Goal: Transaction & Acquisition: Purchase product/service

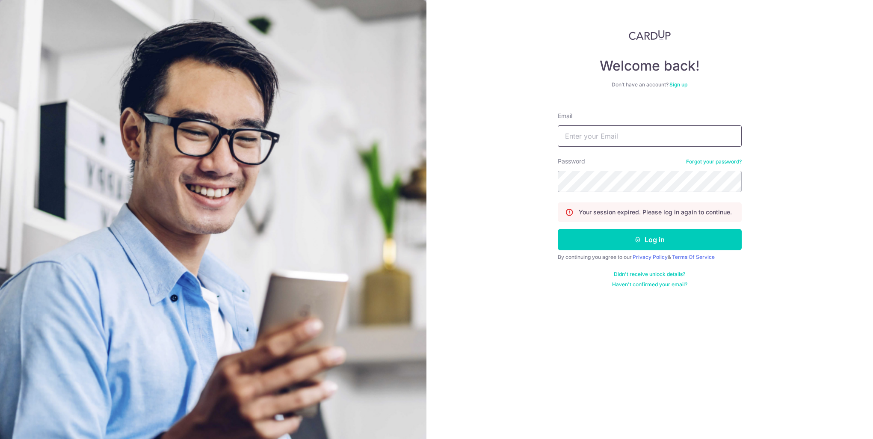
type input "jonpan1988@gmail.com"
click at [591, 245] on button "Log in" at bounding box center [650, 239] width 184 height 21
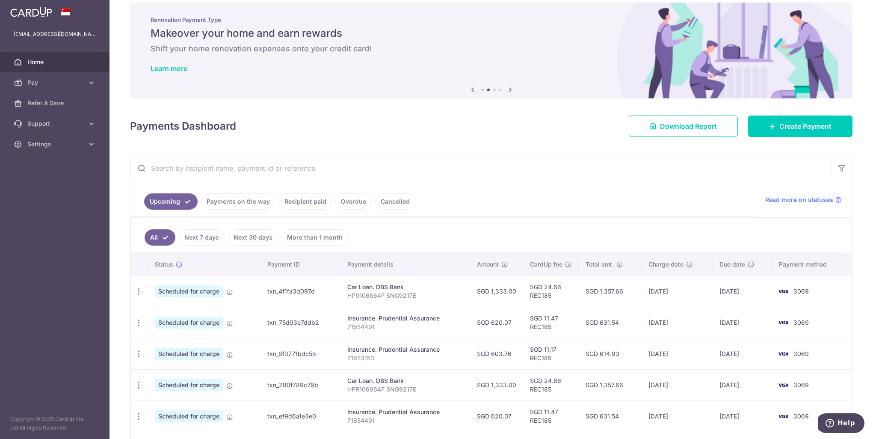
scroll to position [29, 0]
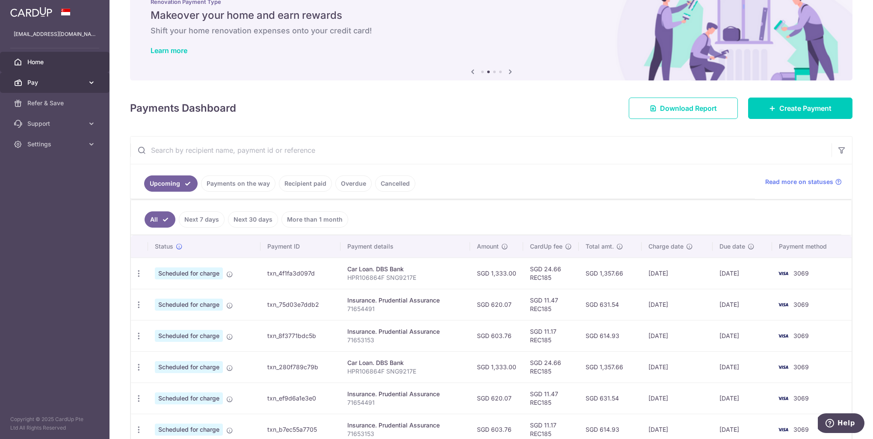
click at [60, 85] on span "Pay" at bounding box center [55, 82] width 56 height 9
click at [57, 100] on span "Payments" at bounding box center [55, 103] width 56 height 9
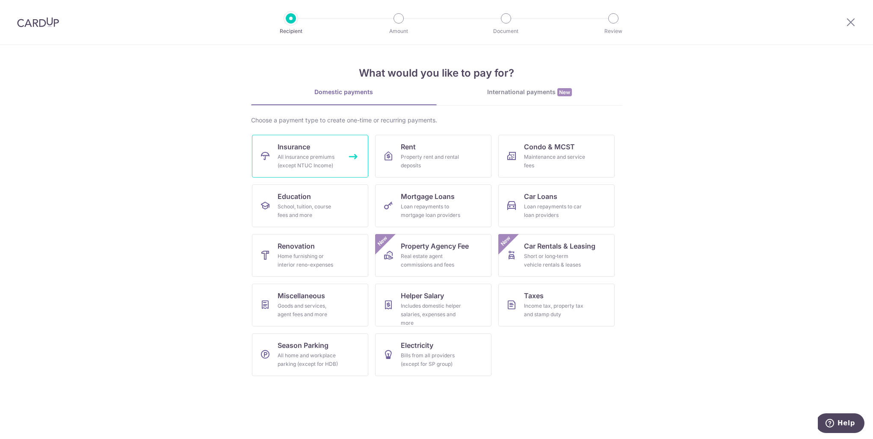
click at [318, 152] on link "Insurance All insurance premiums (except NTUC Income)" at bounding box center [310, 156] width 116 height 43
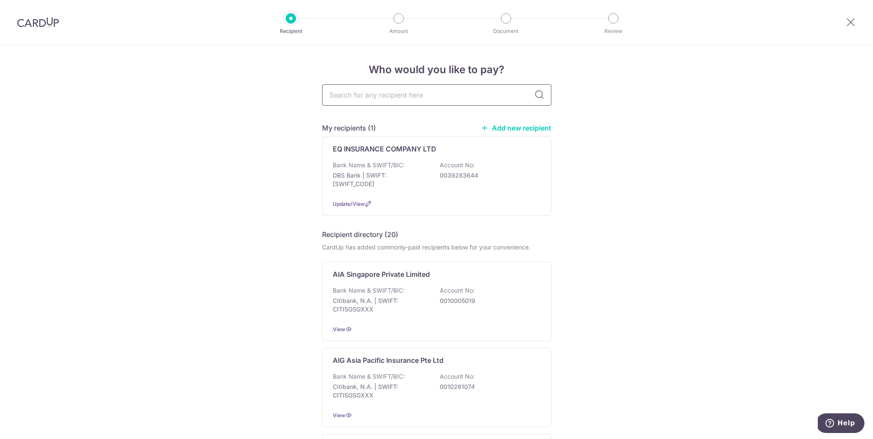
click at [351, 97] on input "text" at bounding box center [436, 94] width 229 height 21
type input "pru"
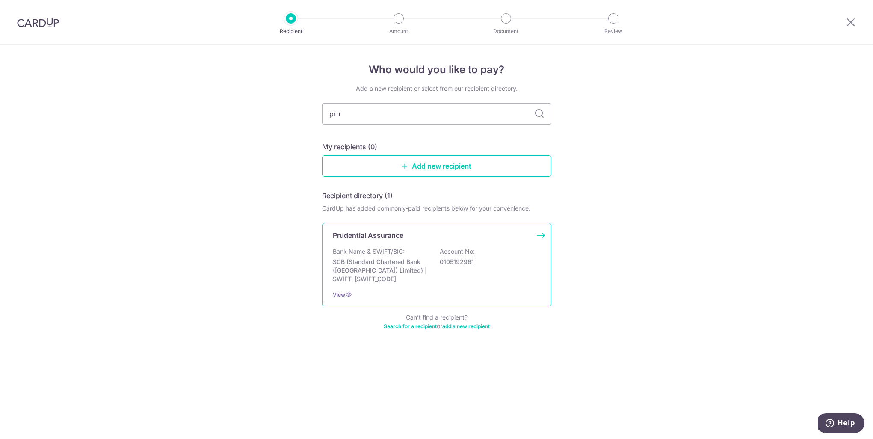
click at [375, 232] on p "Prudential Assurance" at bounding box center [368, 235] width 71 height 10
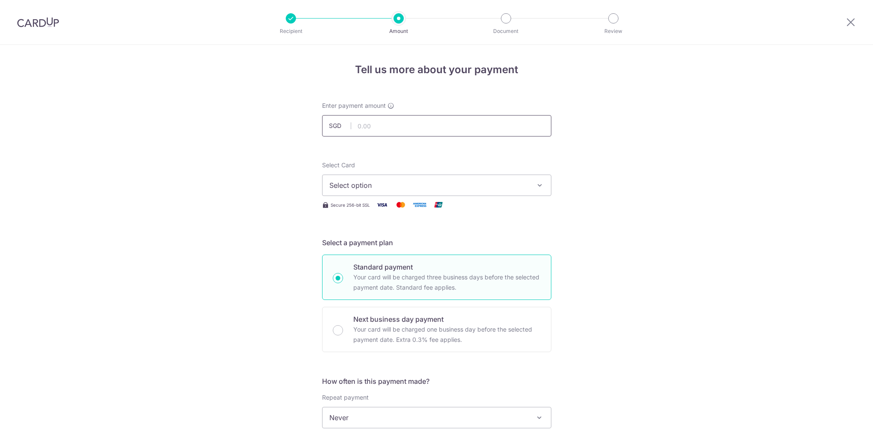
click at [364, 125] on input "text" at bounding box center [436, 125] width 229 height 21
click at [357, 183] on span "Select option" at bounding box center [428, 185] width 199 height 10
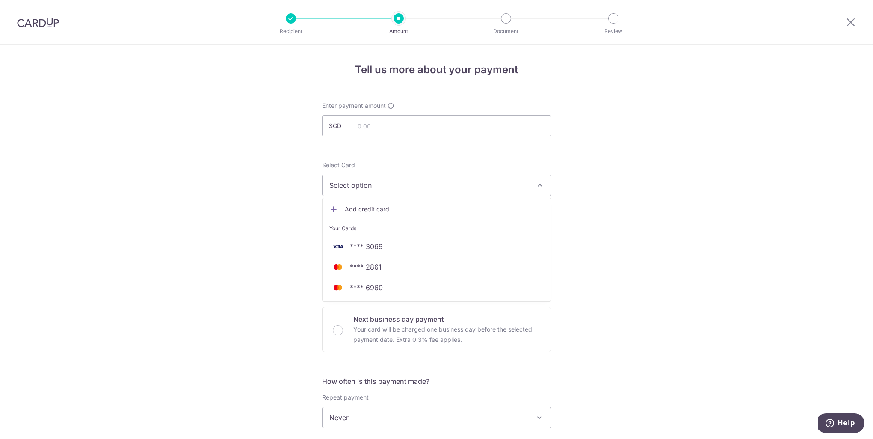
click at [387, 184] on span "Select option" at bounding box center [428, 185] width 199 height 10
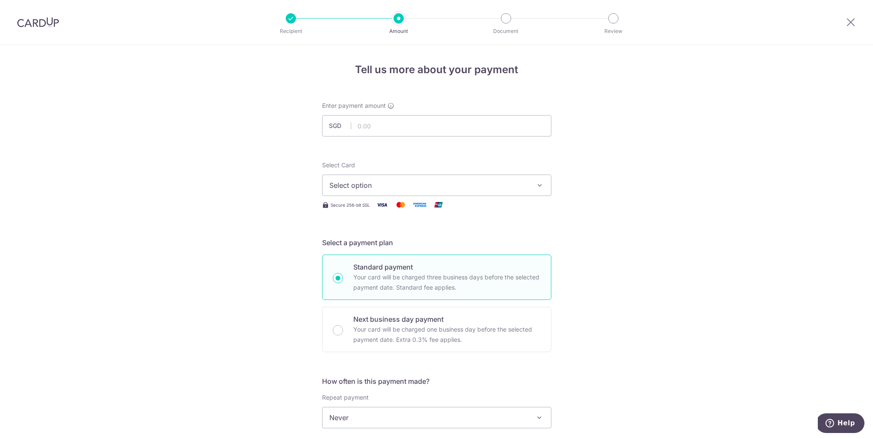
click at [386, 184] on span "Select option" at bounding box center [428, 185] width 199 height 10
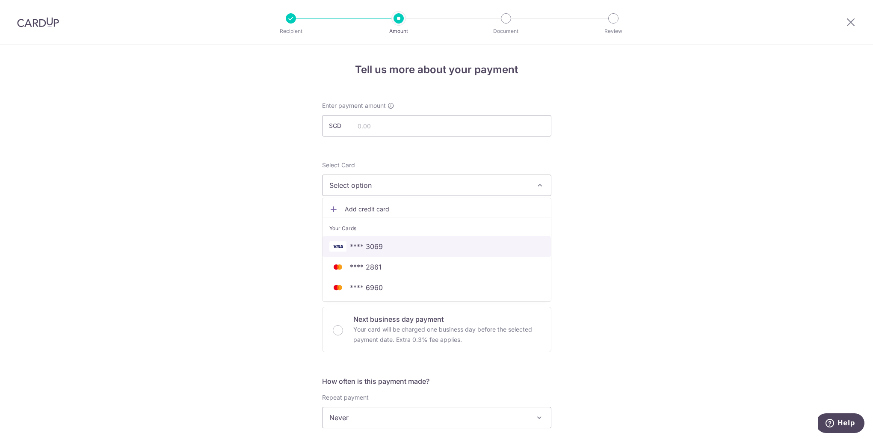
click at [382, 247] on span "**** 3069" at bounding box center [436, 246] width 215 height 10
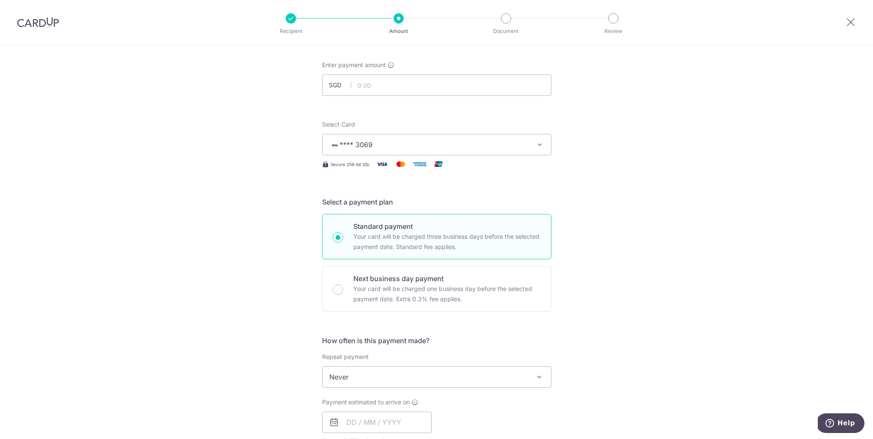
scroll to position [161, 0]
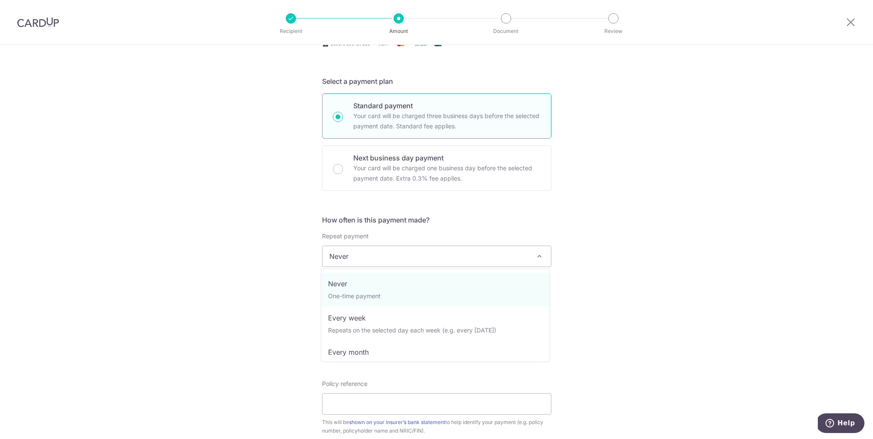
click at [361, 259] on span "Never" at bounding box center [436, 256] width 228 height 21
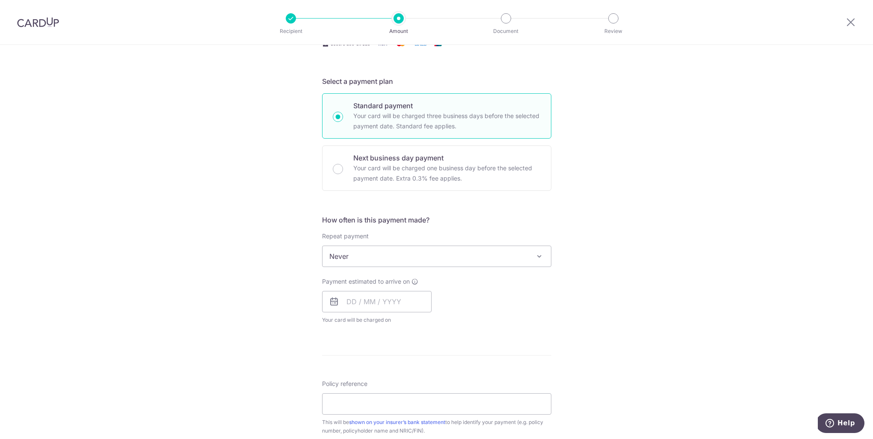
click at [361, 259] on span "Never" at bounding box center [436, 256] width 228 height 21
click at [352, 295] on input "text" at bounding box center [376, 301] width 109 height 21
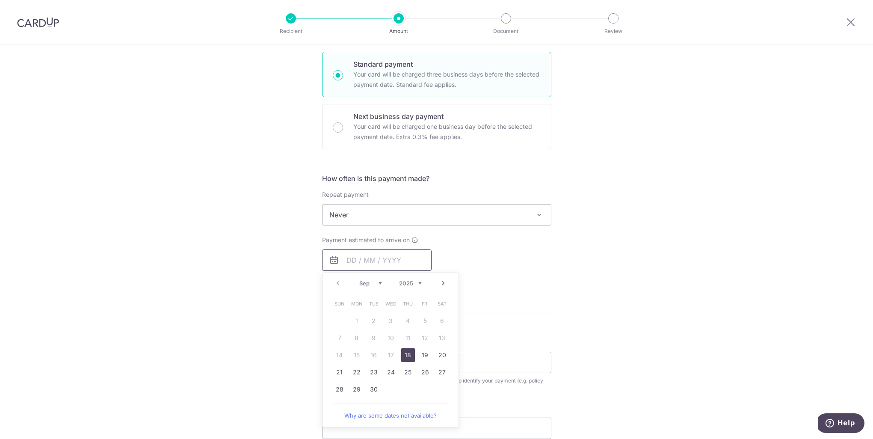
scroll to position [208, 0]
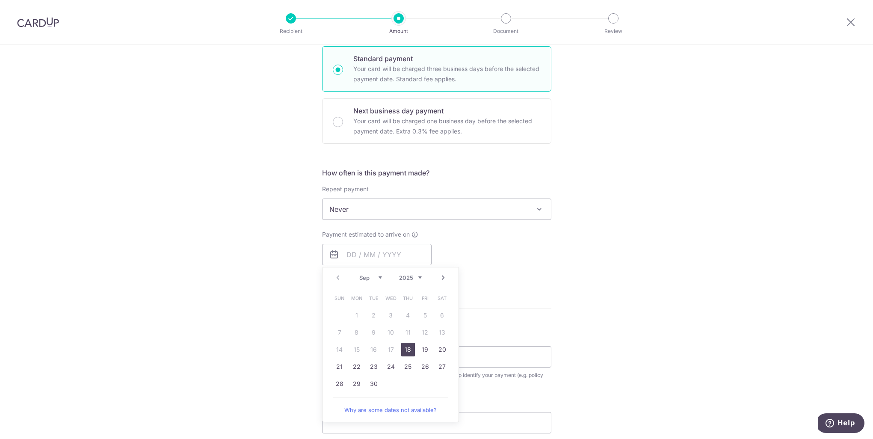
click at [410, 347] on link "18" at bounding box center [408, 350] width 14 height 14
type input "18/09/2025"
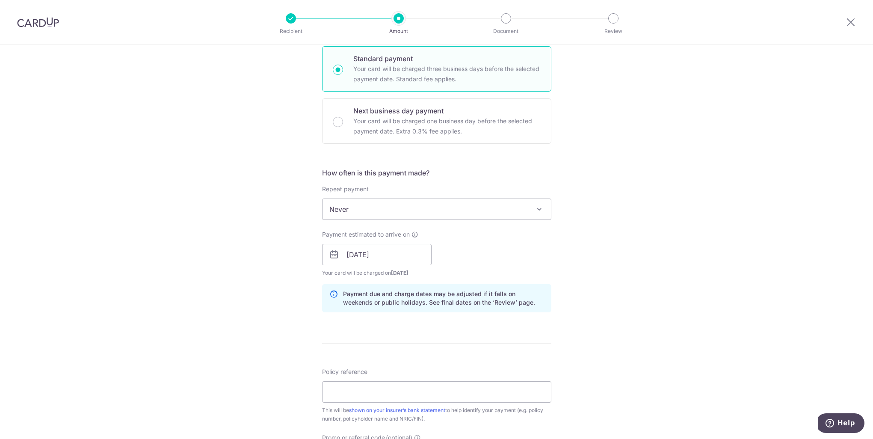
click at [628, 269] on div "Tell us more about your payment Enter payment amount SGD Select Card **** 3069 …" at bounding box center [436, 241] width 873 height 809
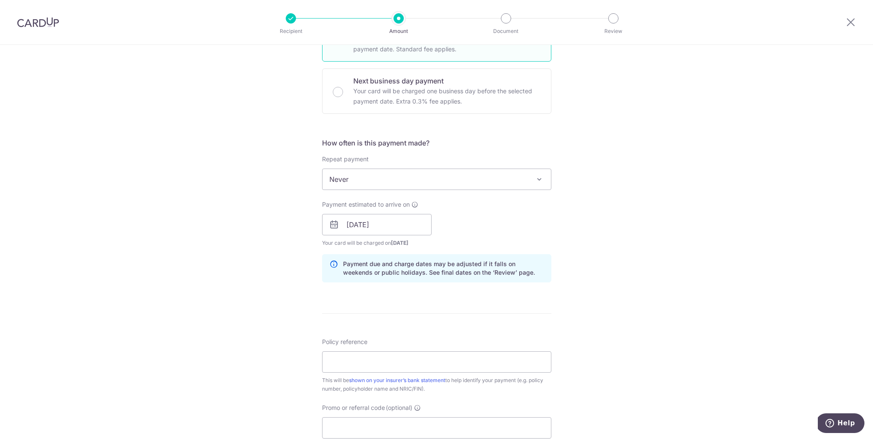
scroll to position [324, 0]
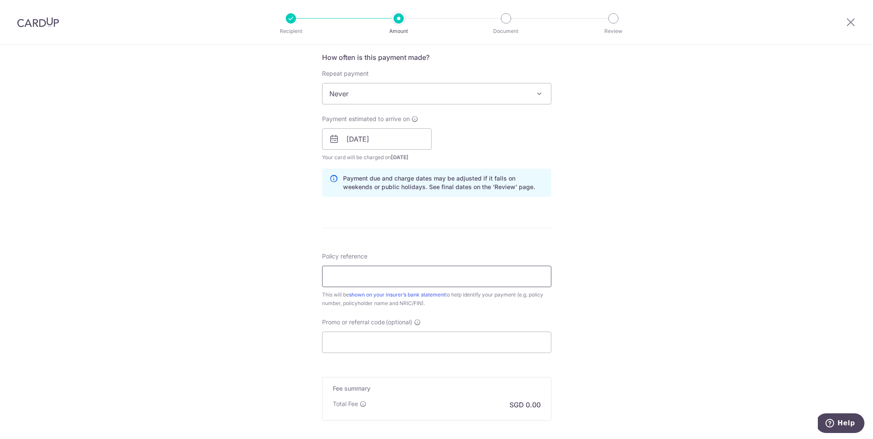
click at [377, 278] on input "Policy reference" at bounding box center [436, 276] width 229 height 21
type input "82465731"
click at [250, 289] on div "Tell us more about your payment Enter payment amount SGD Select Card **** 3069 …" at bounding box center [436, 125] width 873 height 809
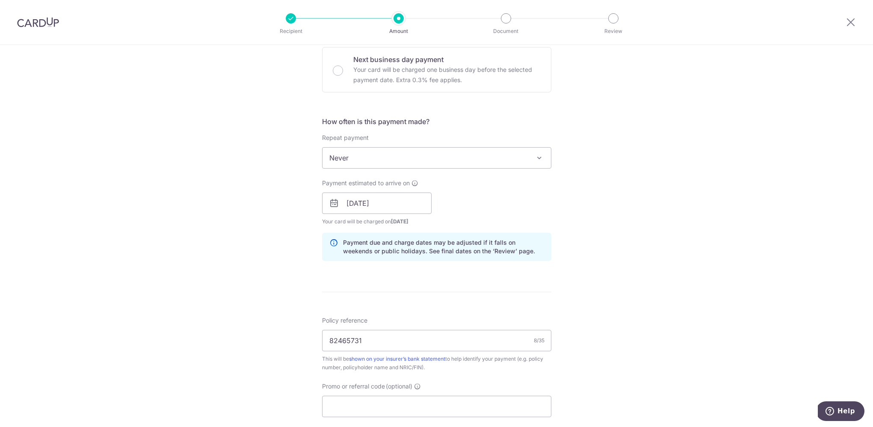
scroll to position [365, 0]
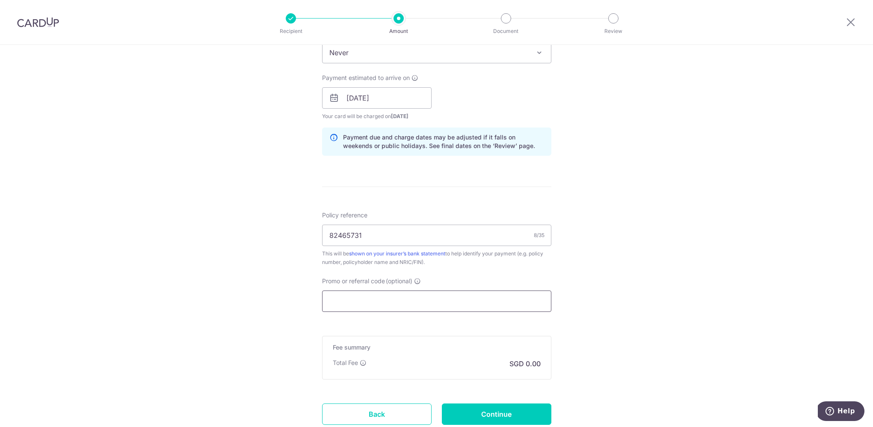
click at [346, 300] on input "Promo or referral code (optional)" at bounding box center [436, 300] width 229 height 21
paste input "OFF225"
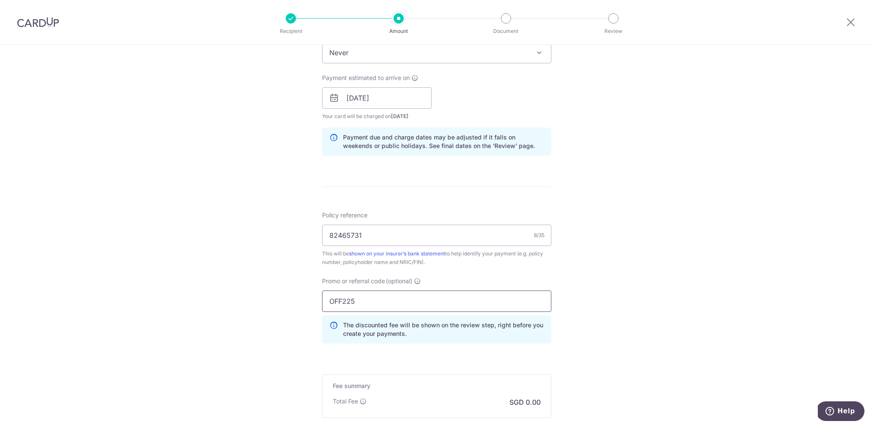
type input "OFF225"
click at [275, 285] on div "Tell us more about your payment Enter payment amount SGD Select Card **** 3069 …" at bounding box center [436, 103] width 873 height 847
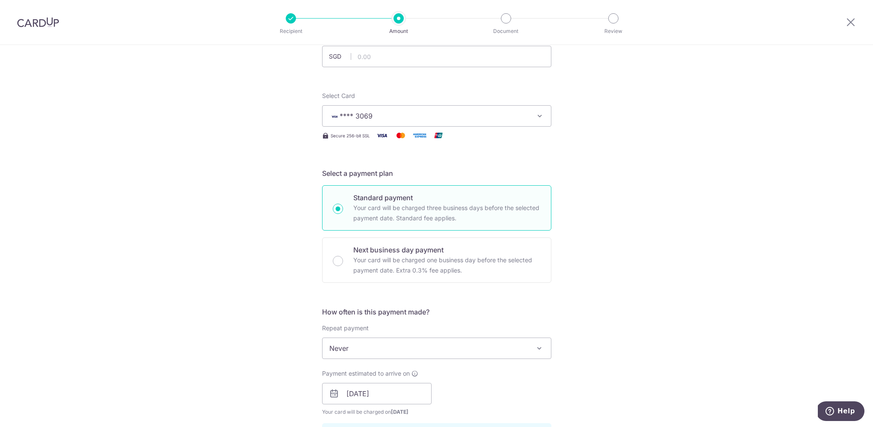
scroll to position [0, 0]
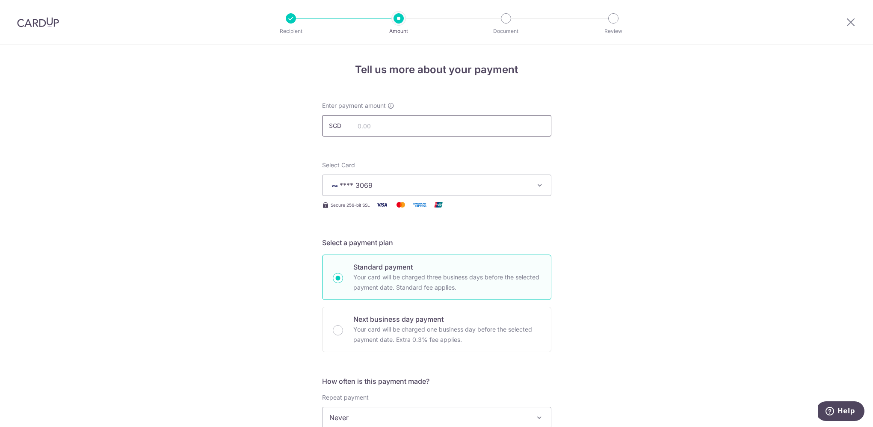
click at [370, 129] on input "text" at bounding box center [436, 125] width 229 height 21
drag, startPoint x: 379, startPoint y: 124, endPoint x: 349, endPoint y: 121, distance: 30.1
click at [349, 121] on input "597.60" at bounding box center [436, 125] width 229 height 21
type input "1,116.00"
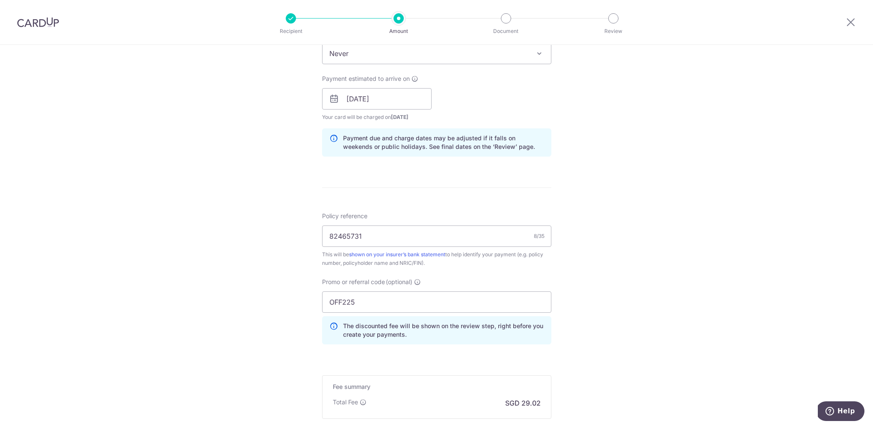
scroll to position [465, 0]
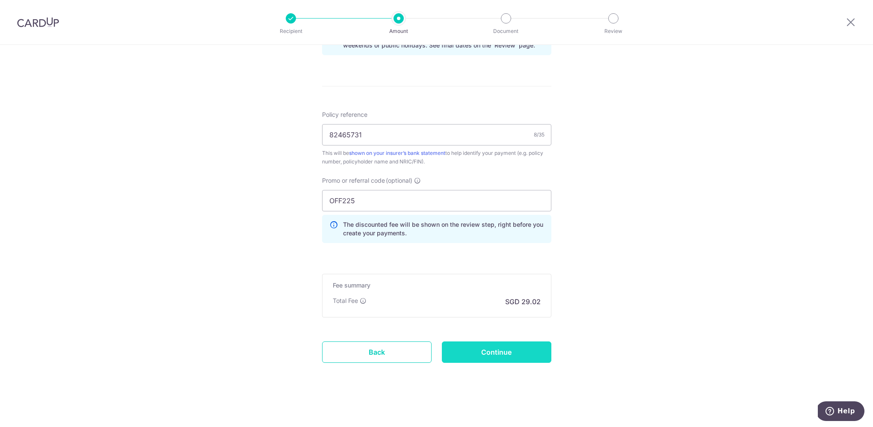
click at [505, 349] on input "Continue" at bounding box center [496, 351] width 109 height 21
type input "Create Schedule"
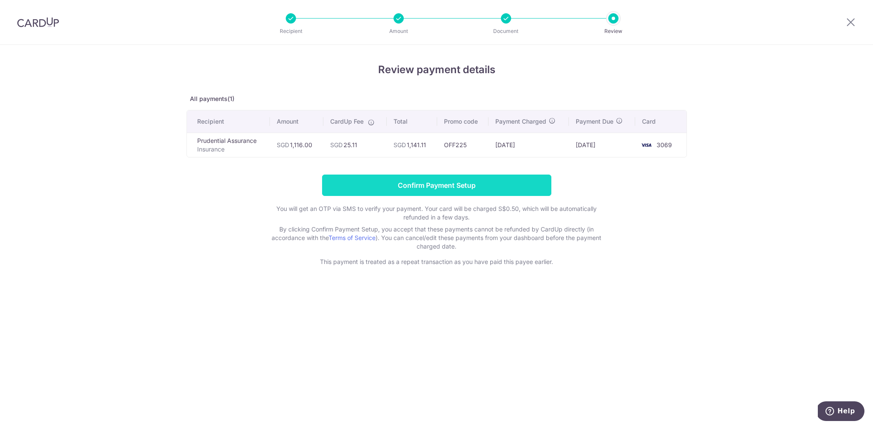
click at [471, 189] on input "Confirm Payment Setup" at bounding box center [436, 184] width 229 height 21
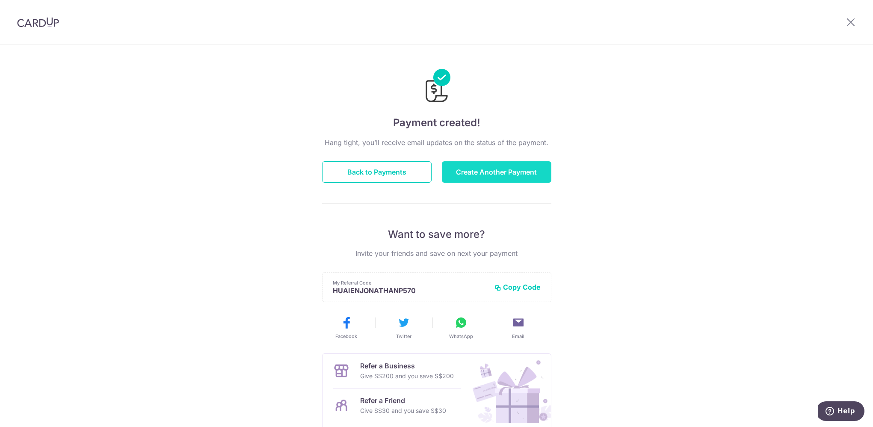
click at [482, 171] on button "Create Another Payment" at bounding box center [496, 171] width 109 height 21
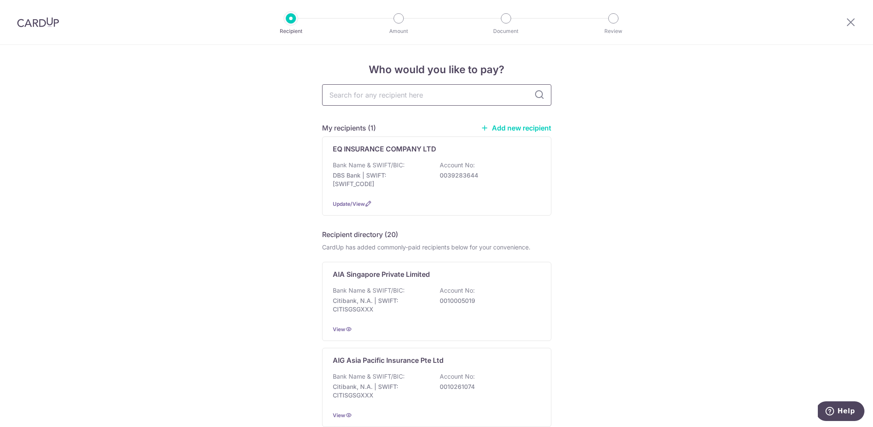
click at [351, 99] on input "text" at bounding box center [436, 94] width 229 height 21
type input "prude"
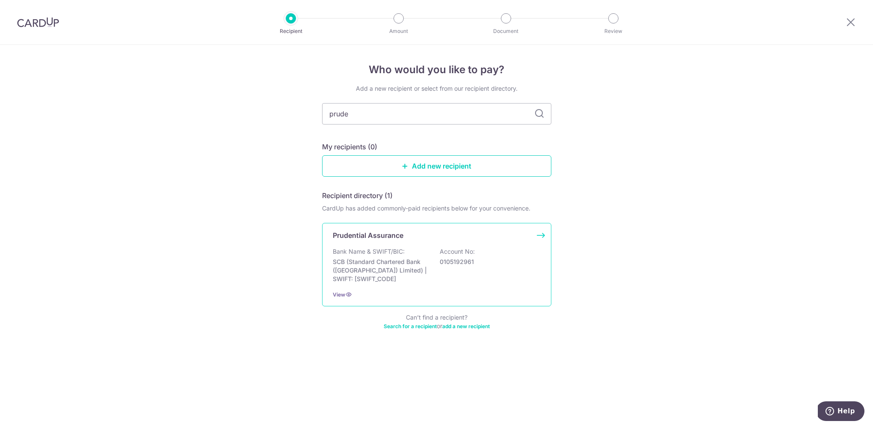
click at [375, 233] on p "Prudential Assurance" at bounding box center [368, 235] width 71 height 10
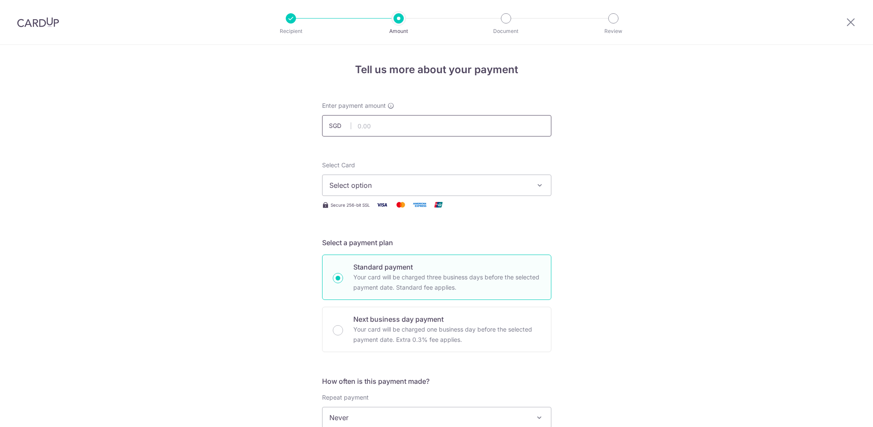
click at [384, 122] on input "text" at bounding box center [436, 125] width 229 height 21
click at [603, 177] on div "Tell us more about your payment Enter payment amount SGD 119.80 119.80 Select C…" at bounding box center [436, 432] width 873 height 774
click at [398, 126] on input "119.80" at bounding box center [436, 125] width 229 height 21
type input "119.48"
click at [399, 185] on span "Select option" at bounding box center [428, 185] width 199 height 10
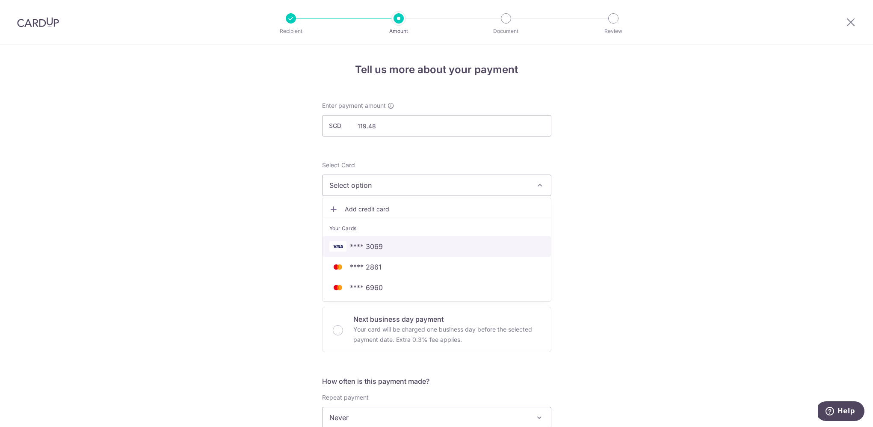
click at [385, 245] on span "**** 3069" at bounding box center [436, 246] width 215 height 10
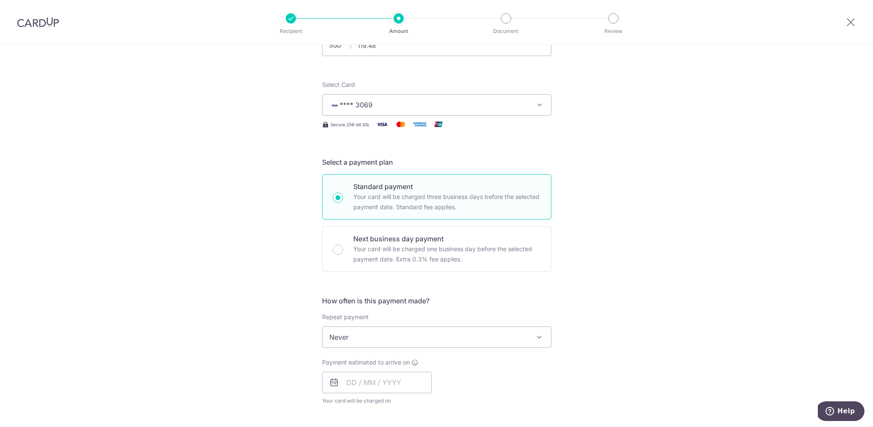
scroll to position [103, 0]
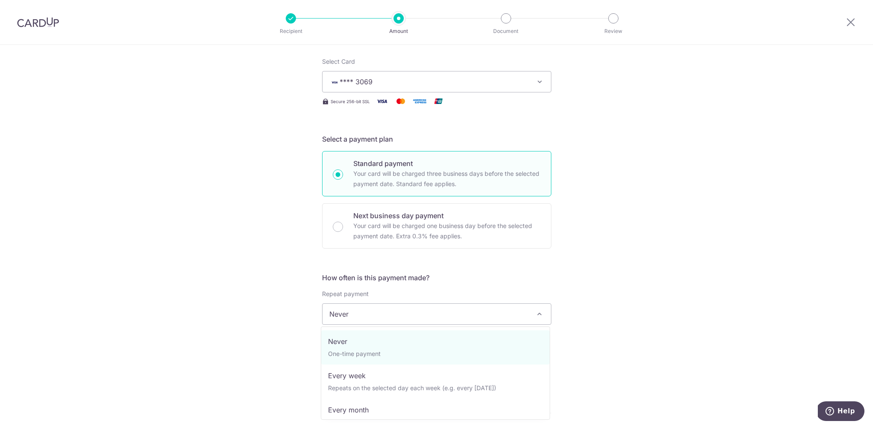
click at [459, 315] on span "Never" at bounding box center [436, 314] width 228 height 21
select select "3"
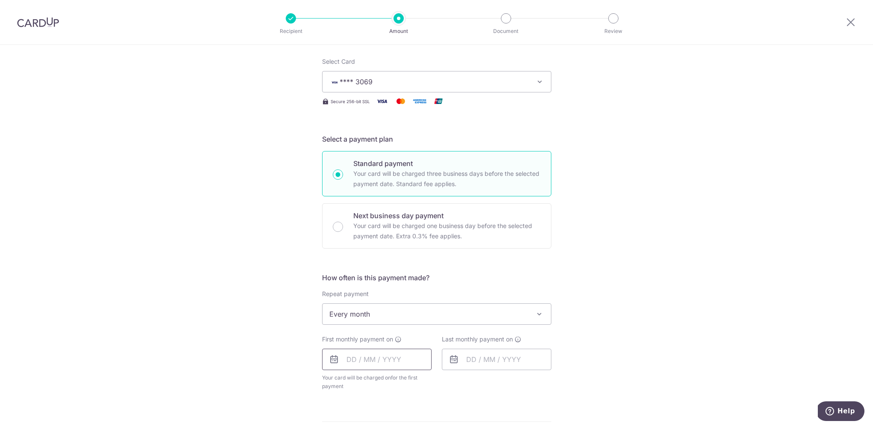
click at [405, 360] on input "text" at bounding box center [376, 358] width 109 height 21
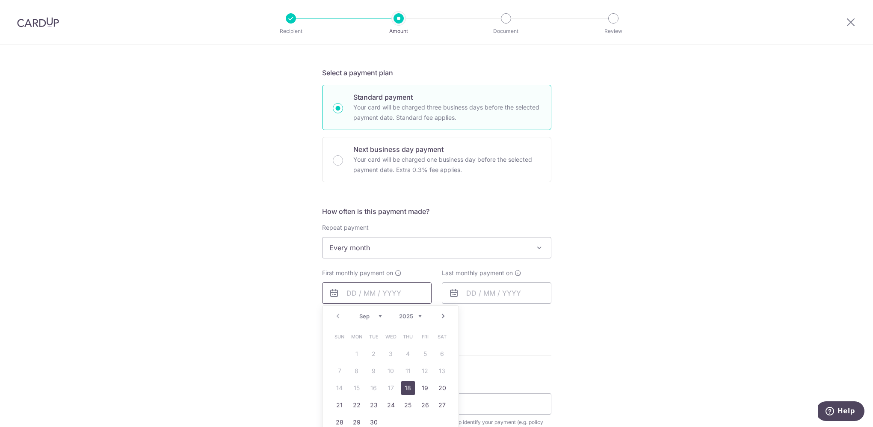
scroll to position [175, 0]
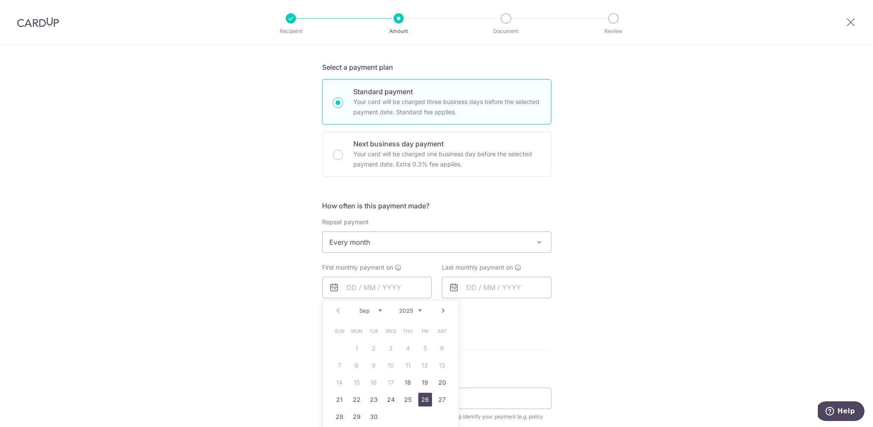
click at [428, 403] on link "26" at bounding box center [425, 400] width 14 height 14
type input "[DATE]"
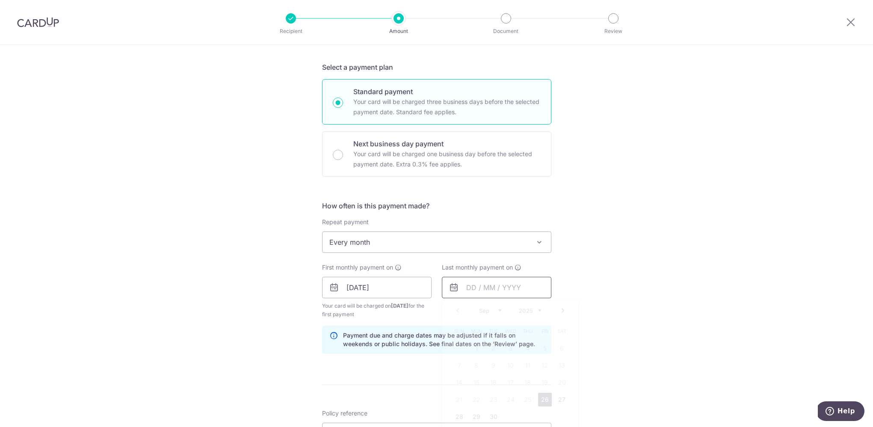
click at [527, 289] on input "text" at bounding box center [496, 287] width 109 height 21
click at [487, 419] on link "26" at bounding box center [494, 417] width 14 height 14
type input "26/09/2028"
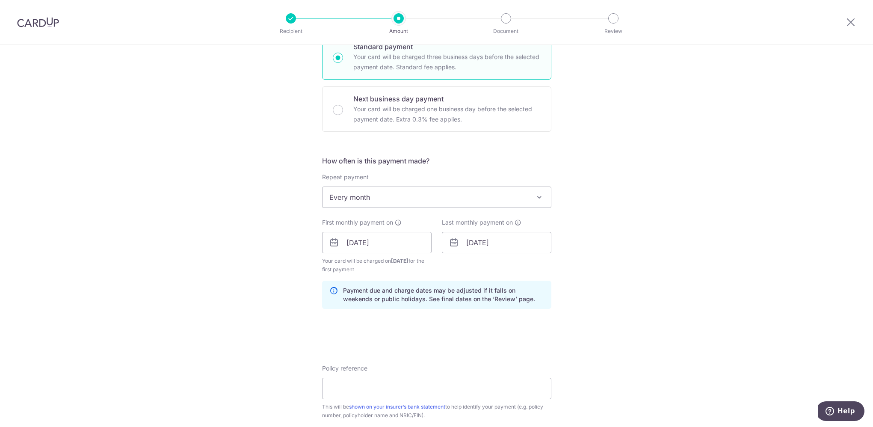
scroll to position [232, 0]
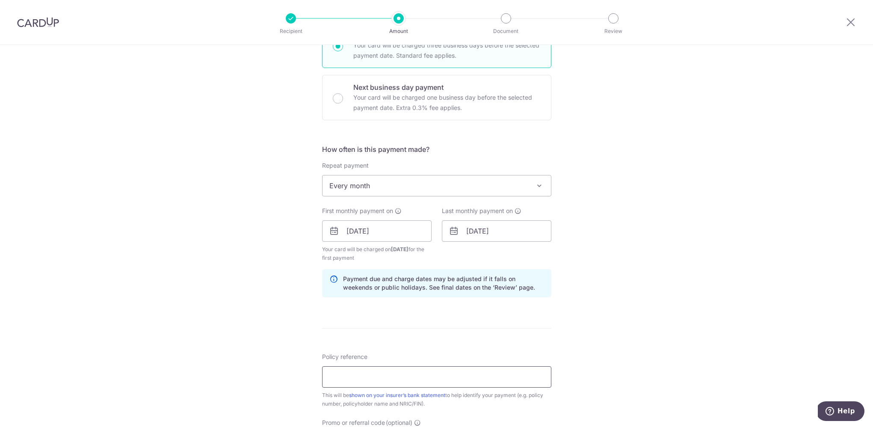
click at [357, 380] on input "Policy reference" at bounding box center [436, 376] width 229 height 21
paste input "54752877"
type input "54752877"
click at [273, 366] on div "Tell us more about your payment Enter payment amount SGD 119.48 119.48 Select C…" at bounding box center [436, 239] width 873 height 852
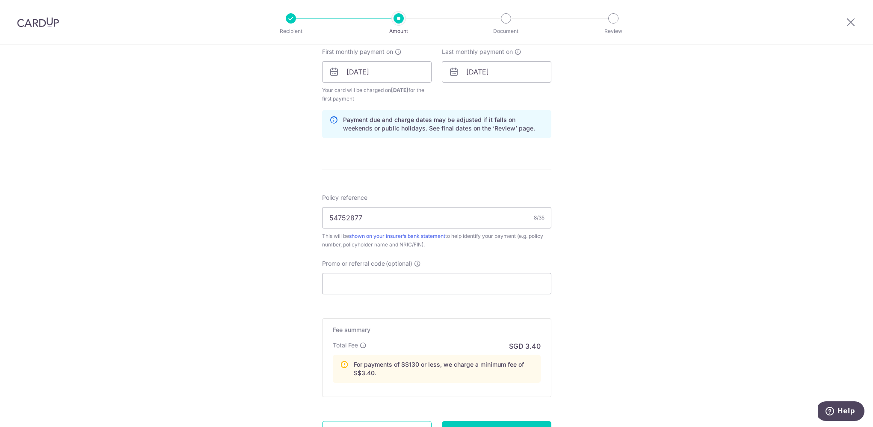
scroll to position [396, 0]
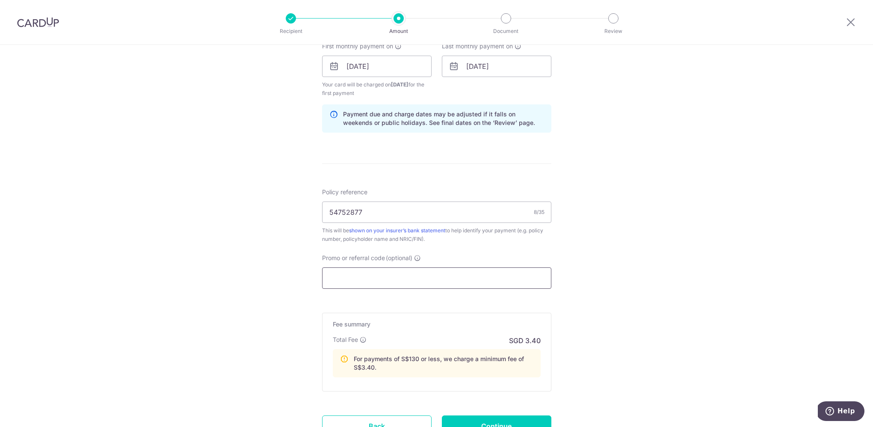
click at [392, 283] on input "Promo or referral code (optional)" at bounding box center [436, 277] width 229 height 21
paste input "REC185"
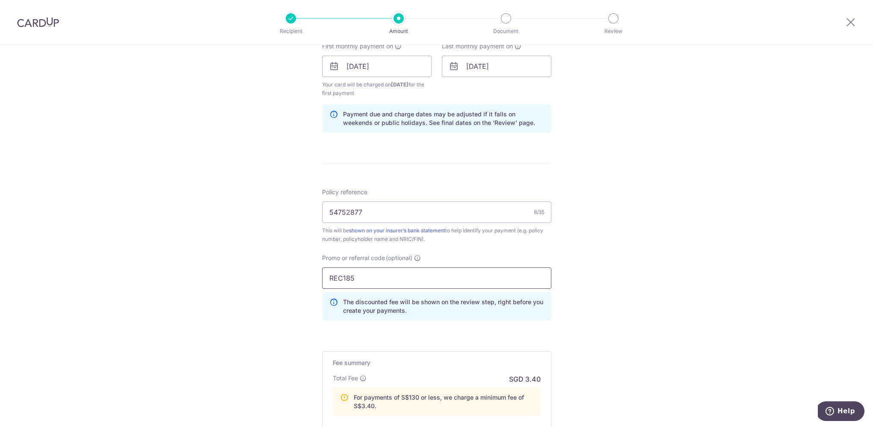
type input "REC185"
click at [721, 295] on div "Tell us more about your payment Enter payment amount SGD 119.48 119.48 Select C…" at bounding box center [436, 94] width 873 height 891
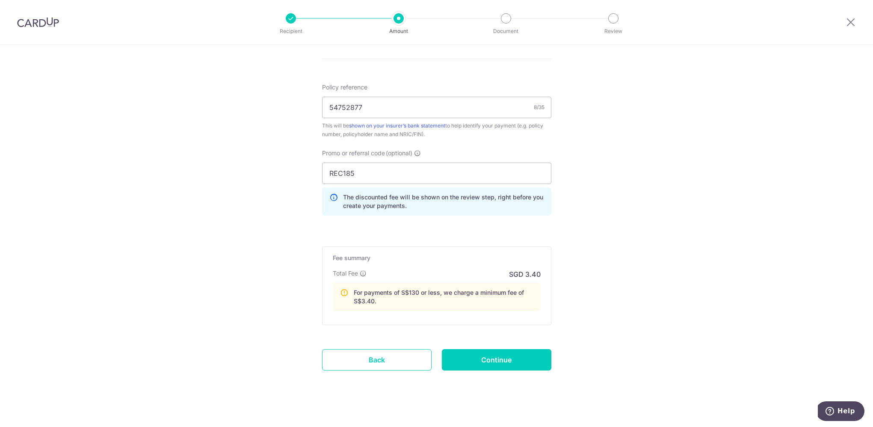
scroll to position [509, 0]
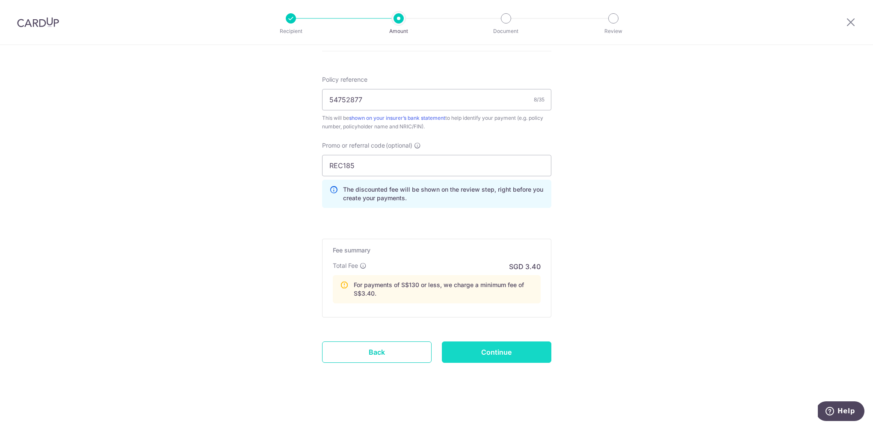
click at [495, 357] on input "Continue" at bounding box center [496, 351] width 109 height 21
type input "Create Schedule"
click at [511, 354] on div "Create Schedule" at bounding box center [497, 351] width 120 height 21
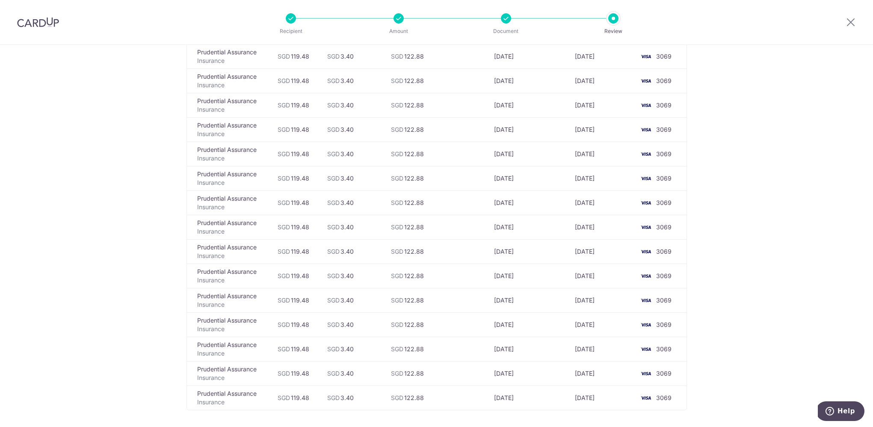
scroll to position [752, 0]
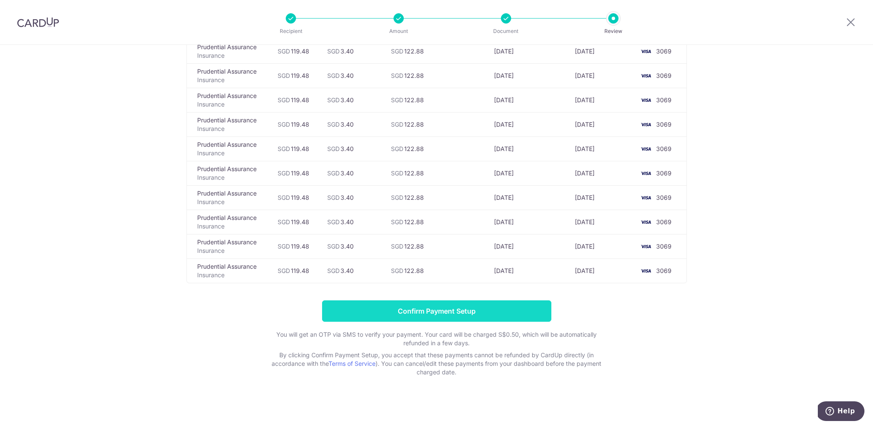
click at [425, 311] on input "Confirm Payment Setup" at bounding box center [436, 310] width 229 height 21
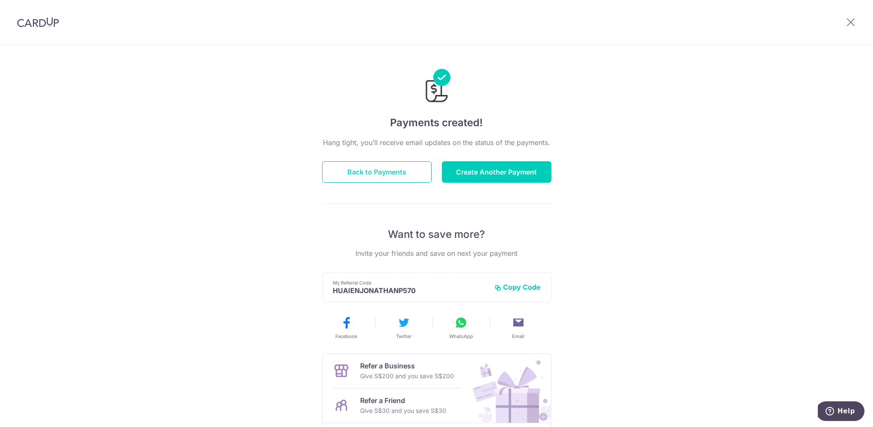
click at [400, 179] on button "Back to Payments" at bounding box center [376, 171] width 109 height 21
